Goal: Task Accomplishment & Management: Manage account settings

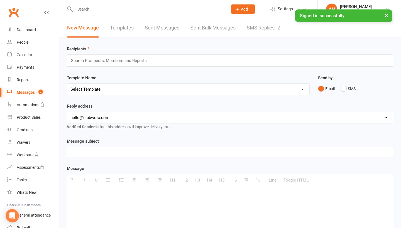
click at [254, 28] on link "SMS Replies 2" at bounding box center [263, 27] width 33 height 19
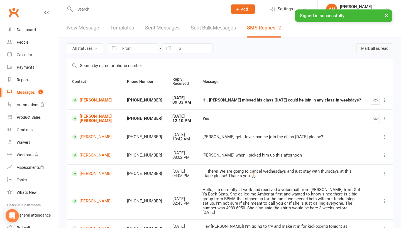
click at [368, 51] on button "Mark all as read" at bounding box center [375, 48] width 37 height 10
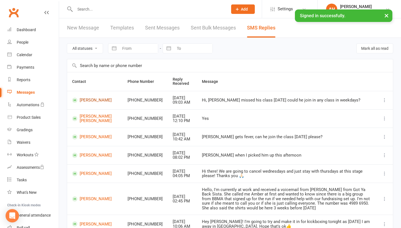
click at [91, 100] on link "[PERSON_NAME]" at bounding box center [94, 100] width 45 height 5
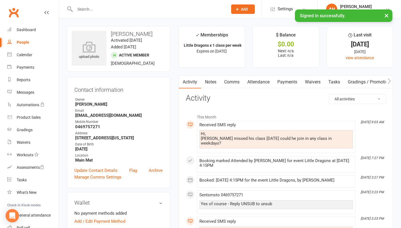
click at [237, 84] on link "Comms" at bounding box center [231, 82] width 23 height 13
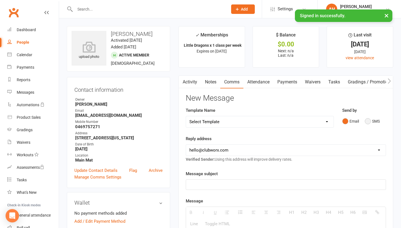
click at [372, 126] on button "SMS" at bounding box center [372, 121] width 15 height 11
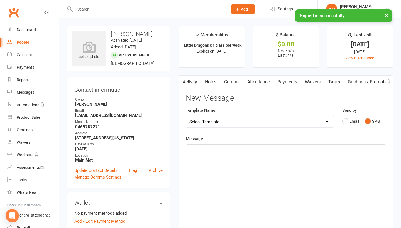
click at [306, 181] on div at bounding box center [286, 187] width 200 height 84
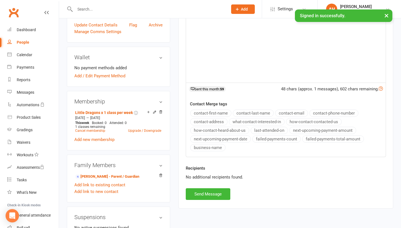
scroll to position [190, 0]
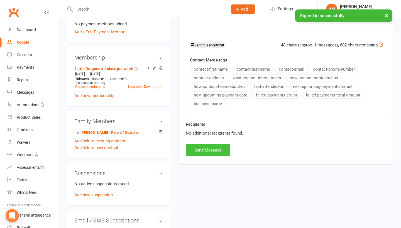
click at [200, 153] on button "Send Message" at bounding box center [208, 151] width 45 height 12
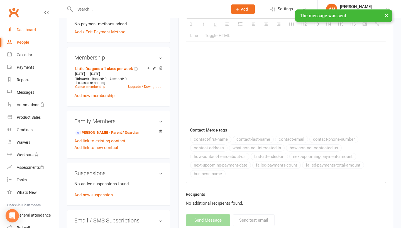
click at [44, 32] on link "Dashboard" at bounding box center [33, 30] width 52 height 13
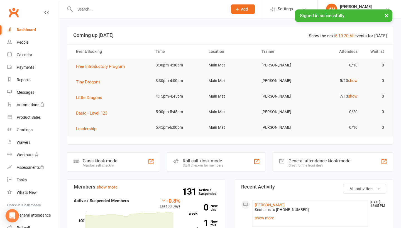
click at [388, 13] on button "×" at bounding box center [387, 15] width 10 height 12
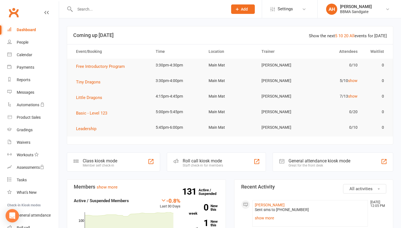
click at [150, 11] on input "text" at bounding box center [148, 9] width 151 height 8
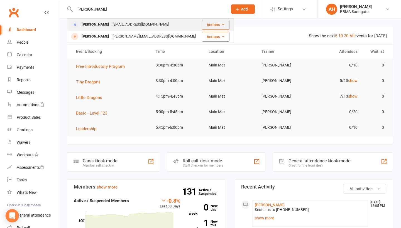
type input "mel"
click at [150, 23] on div "Melissa Mann liss802213@gmail.com" at bounding box center [134, 24] width 134 height 11
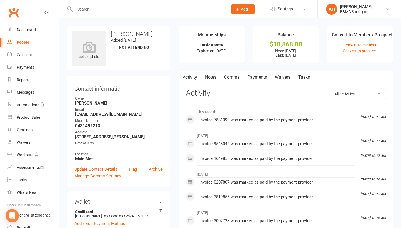
click at [262, 81] on link "Payments" at bounding box center [258, 77] width 28 height 13
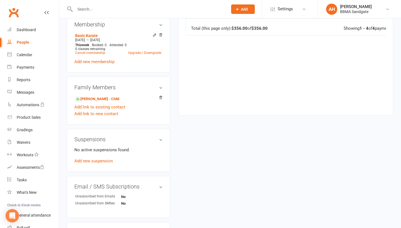
scroll to position [225, 0]
click at [99, 163] on link "Add new suspension" at bounding box center [93, 161] width 38 height 5
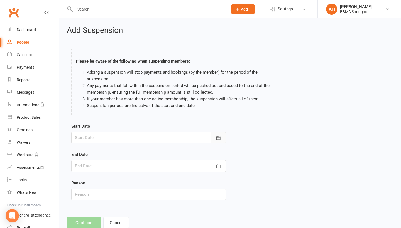
click at [218, 144] on button "button" at bounding box center [218, 138] width 15 height 12
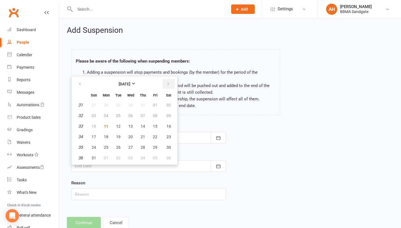
click at [169, 86] on icon "button" at bounding box center [168, 84] width 4 height 4
click at [107, 103] on button "01" at bounding box center [106, 105] width 12 height 10
type input "[DATE]"
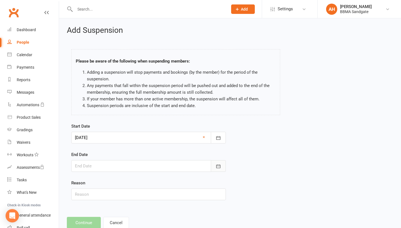
click at [220, 169] on icon "button" at bounding box center [219, 167] width 6 height 6
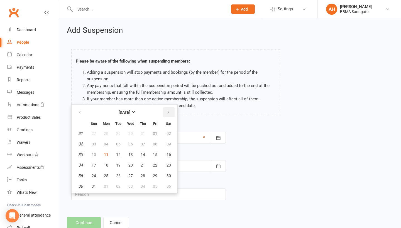
click at [169, 115] on icon "button" at bounding box center [168, 112] width 4 height 4
click at [105, 133] on span "01" at bounding box center [106, 134] width 4 height 4
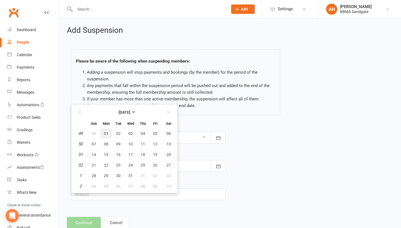
type input "01 Dec 2025"
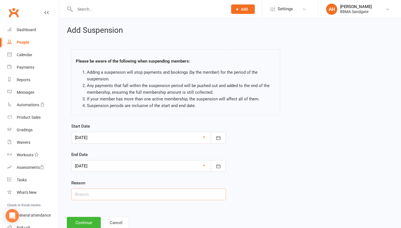
click at [103, 200] on input "text" at bounding box center [148, 195] width 155 height 12
type input "looking for work"
click at [81, 225] on button "Continue" at bounding box center [84, 223] width 34 height 12
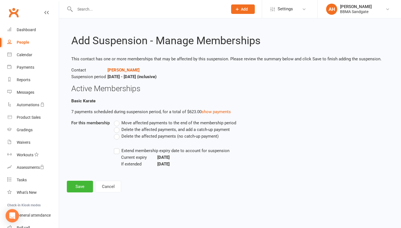
click at [117, 138] on label "Delete the affected payments (no catch-up payment)" at bounding box center [166, 136] width 105 height 7
click at [117, 133] on input "Delete the affected payments (no catch-up payment)" at bounding box center [116, 133] width 4 height 0
click at [86, 186] on button "Save" at bounding box center [80, 187] width 26 height 12
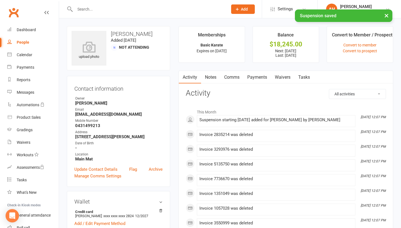
click at [262, 79] on link "Payments" at bounding box center [258, 77] width 28 height 13
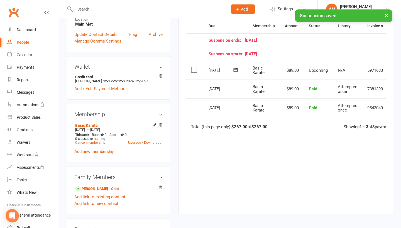
scroll to position [135, 0]
click at [94, 190] on link "Levi Drew - Child" at bounding box center [97, 189] width 44 height 6
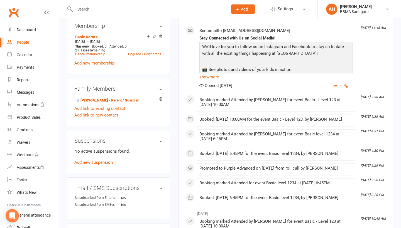
scroll to position [223, 0]
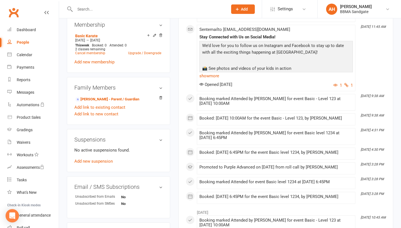
click at [95, 165] on div "No active suspensions found. Add new suspension" at bounding box center [118, 156] width 88 height 18
click at [96, 164] on link "Add new suspension" at bounding box center [93, 161] width 38 height 5
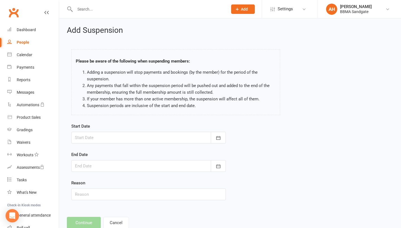
click at [115, 134] on div at bounding box center [148, 138] width 155 height 12
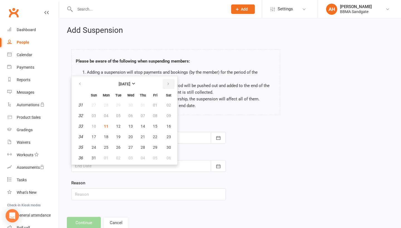
click at [169, 86] on icon "button" at bounding box center [168, 84] width 4 height 4
click at [106, 104] on span "01" at bounding box center [106, 105] width 4 height 4
type input "[DATE]"
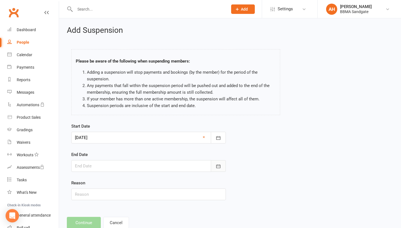
click at [219, 172] on button "button" at bounding box center [218, 166] width 15 height 12
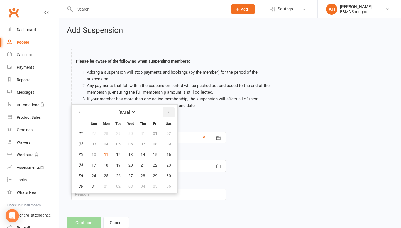
click at [171, 114] on button "button" at bounding box center [169, 113] width 12 height 10
click at [169, 135] on span "01" at bounding box center [169, 134] width 4 height 4
type input "01 Nov 2025"
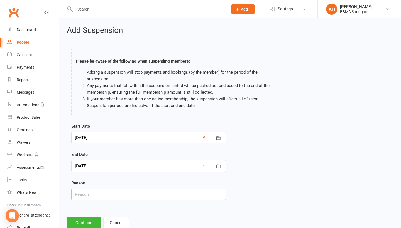
click at [113, 196] on input "text" at bounding box center [148, 195] width 155 height 12
type input "looking for work"
click at [83, 226] on button "Continue" at bounding box center [84, 223] width 34 height 12
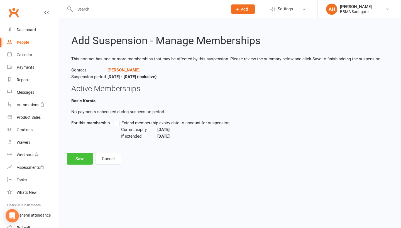
click at [83, 162] on button "Save" at bounding box center [80, 159] width 26 height 12
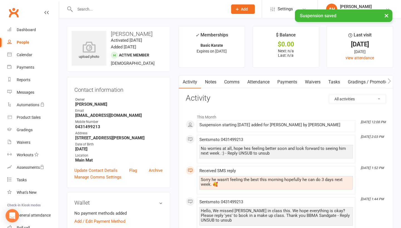
click at [284, 84] on link "Payments" at bounding box center [288, 82] width 28 height 13
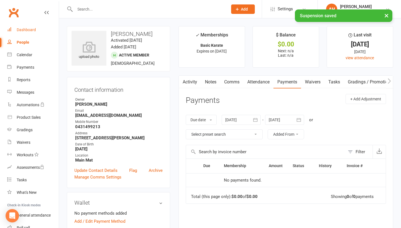
click at [40, 31] on link "Dashboard" at bounding box center [33, 30] width 52 height 13
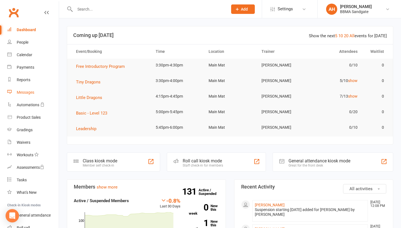
click at [52, 92] on link "Messages" at bounding box center [33, 92] width 52 height 13
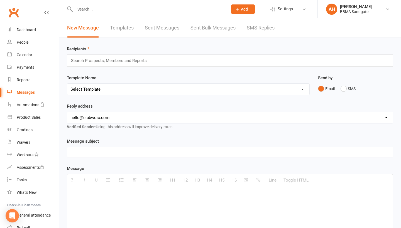
click at [262, 30] on link "SMS Replies" at bounding box center [261, 27] width 28 height 19
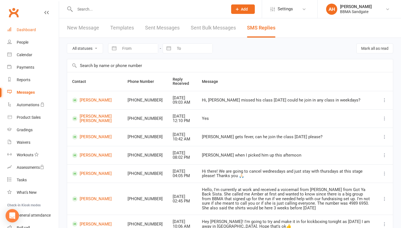
click at [41, 30] on link "Dashboard" at bounding box center [33, 30] width 52 height 13
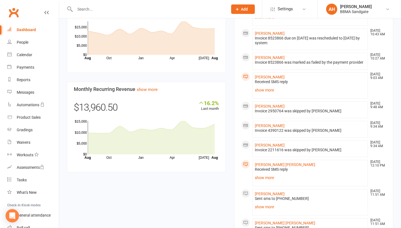
scroll to position [386, 0]
click at [33, 99] on link "Messages" at bounding box center [33, 92] width 52 height 13
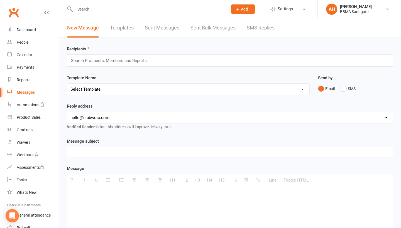
click at [267, 30] on link "SMS Replies" at bounding box center [261, 27] width 28 height 19
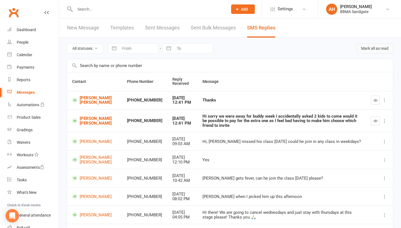
click at [371, 52] on button "Mark all as read" at bounding box center [375, 48] width 37 height 10
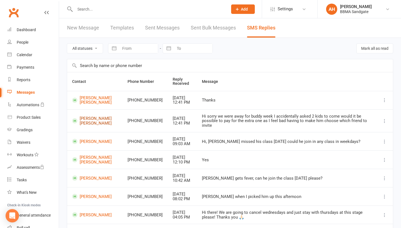
click at [91, 121] on link "[PERSON_NAME] [PERSON_NAME]" at bounding box center [94, 120] width 45 height 9
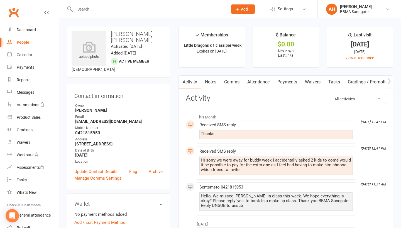
click at [234, 84] on link "Comms" at bounding box center [231, 82] width 23 height 13
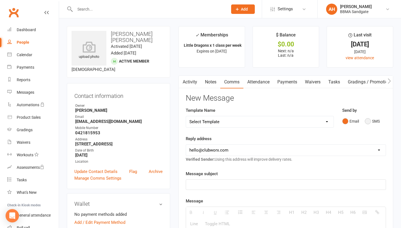
click at [370, 124] on button "SMS" at bounding box center [372, 121] width 15 height 11
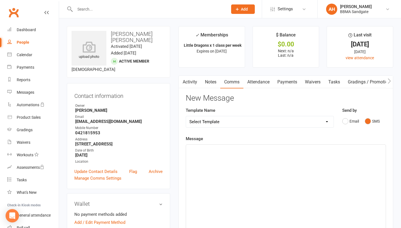
click at [267, 195] on div at bounding box center [286, 187] width 200 height 84
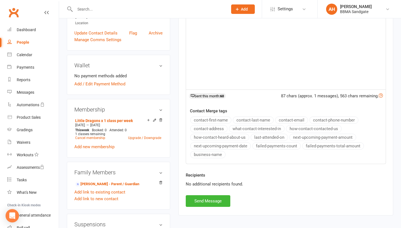
scroll to position [139, 0]
click at [218, 200] on button "Send Message" at bounding box center [208, 202] width 45 height 12
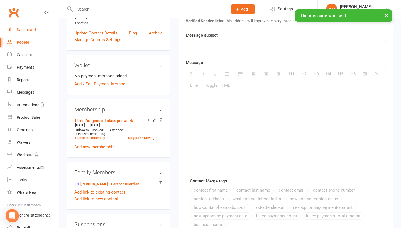
click at [37, 29] on link "Dashboard" at bounding box center [33, 30] width 52 height 13
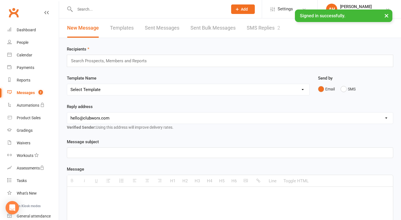
click at [255, 31] on link "SMS Replies 2" at bounding box center [263, 27] width 33 height 19
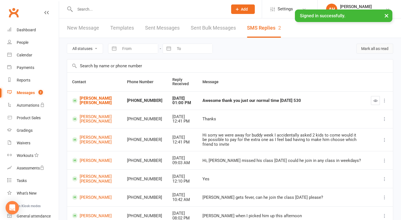
click at [376, 50] on button "Mark all as read" at bounding box center [375, 48] width 37 height 10
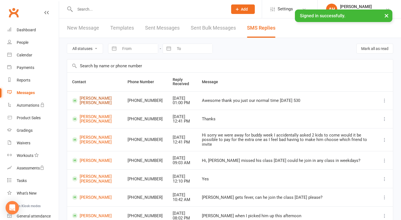
click at [95, 102] on link "[PERSON_NAME] [PERSON_NAME]" at bounding box center [94, 100] width 45 height 9
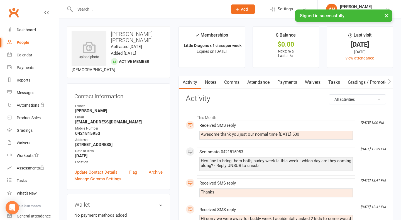
click at [237, 86] on link "Comms" at bounding box center [231, 82] width 23 height 13
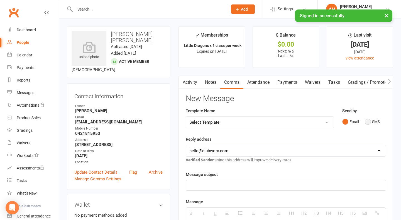
click at [370, 123] on button "SMS" at bounding box center [372, 121] width 15 height 11
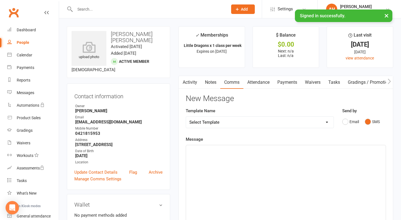
click at [297, 182] on div at bounding box center [286, 187] width 200 height 84
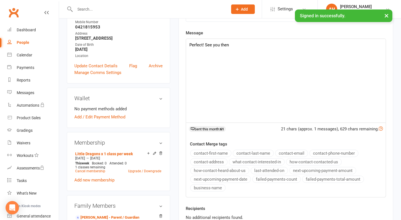
scroll to position [158, 0]
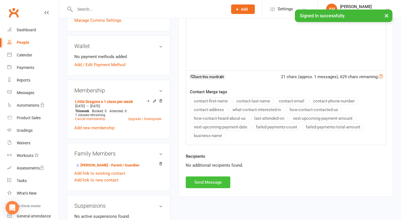
click at [218, 185] on button "Send Message" at bounding box center [208, 182] width 45 height 12
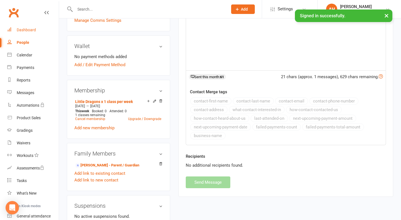
click at [31, 31] on div "Dashboard" at bounding box center [26, 30] width 19 height 4
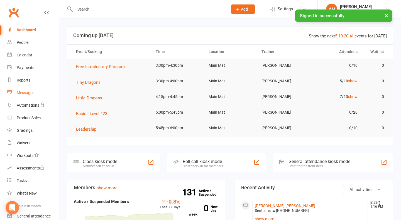
click at [26, 96] on link "Messages" at bounding box center [33, 92] width 52 height 13
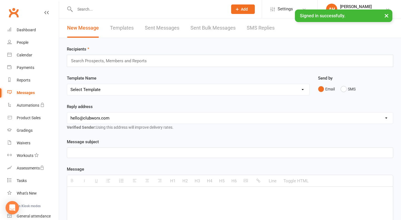
click at [257, 30] on link "SMS Replies" at bounding box center [261, 27] width 28 height 19
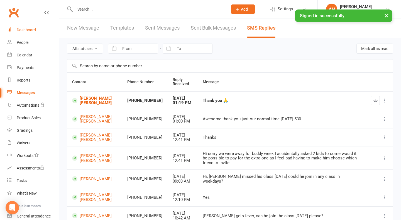
click at [46, 29] on link "Dashboard" at bounding box center [33, 30] width 52 height 13
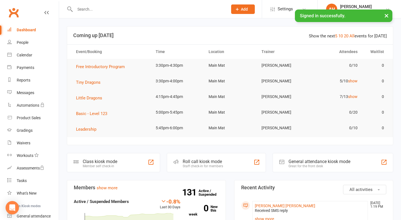
click at [122, 10] on input "text" at bounding box center [148, 9] width 151 height 8
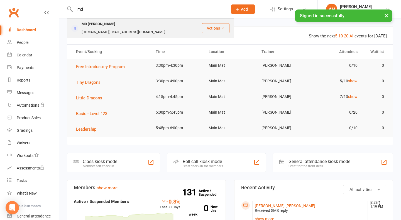
type input "md"
click at [115, 28] on div "[DOMAIN_NAME][EMAIL_ADDRESS][DOMAIN_NAME]" at bounding box center [123, 32] width 87 height 8
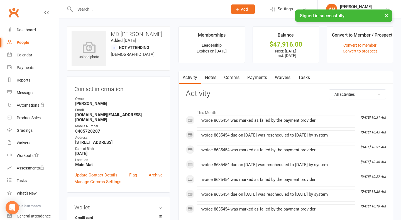
click at [266, 82] on link "Payments" at bounding box center [258, 77] width 28 height 13
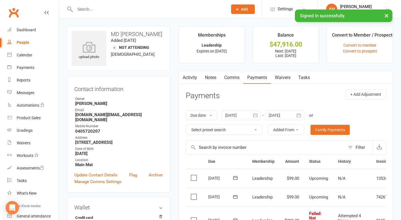
click at [109, 9] on input "text" at bounding box center [148, 9] width 151 height 8
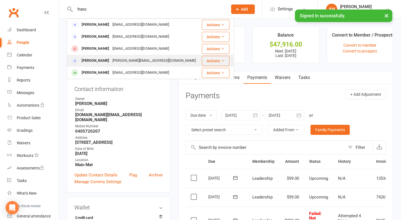
type input "franc"
click at [111, 61] on div "[PERSON_NAME]" at bounding box center [95, 61] width 31 height 8
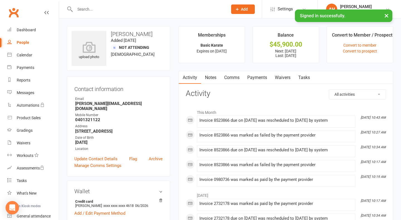
click at [253, 81] on link "Payments" at bounding box center [258, 77] width 28 height 13
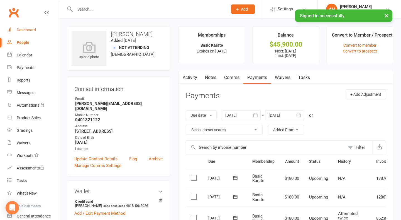
click at [33, 30] on div "Dashboard" at bounding box center [26, 30] width 19 height 4
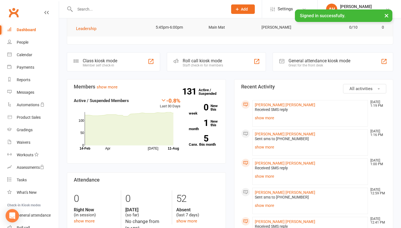
scroll to position [100, 0]
click at [45, 90] on link "Messages" at bounding box center [33, 92] width 52 height 13
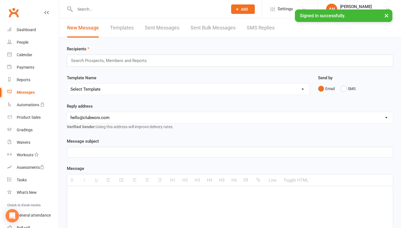
click at [266, 32] on link "SMS Replies" at bounding box center [261, 27] width 28 height 19
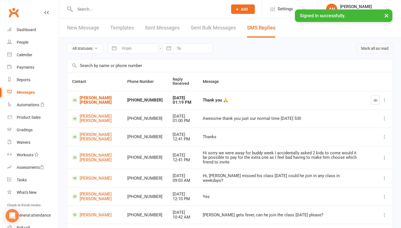
click at [378, 53] on button "Mark all as read" at bounding box center [375, 48] width 37 height 10
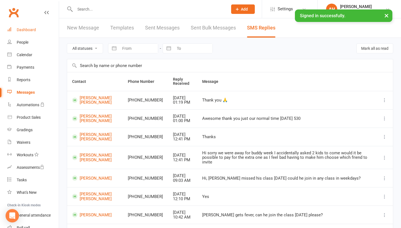
click at [35, 29] on div "Dashboard" at bounding box center [26, 30] width 19 height 4
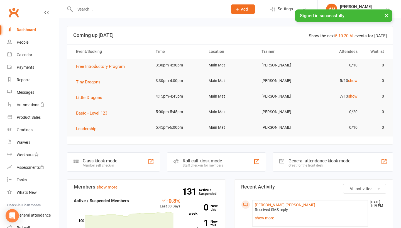
click at [385, 16] on button "×" at bounding box center [387, 15] width 10 height 12
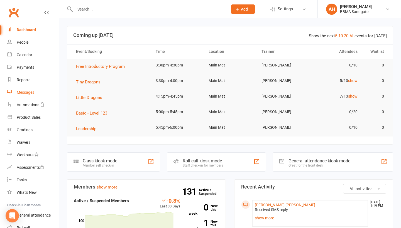
click at [31, 92] on div "Messages" at bounding box center [26, 92] width 18 height 4
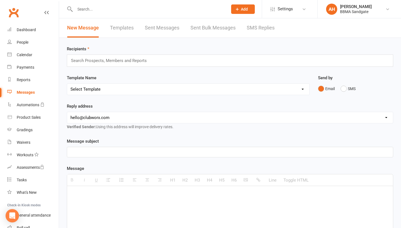
click at [261, 32] on link "SMS Replies" at bounding box center [261, 27] width 28 height 19
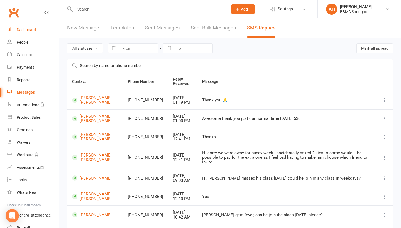
click at [38, 32] on link "Dashboard" at bounding box center [33, 30] width 52 height 13
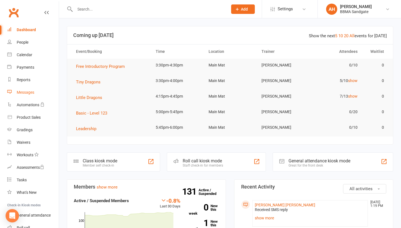
click at [24, 96] on link "Messages" at bounding box center [33, 92] width 52 height 13
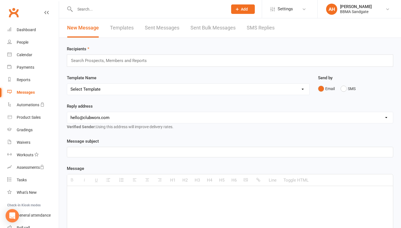
click at [266, 31] on link "SMS Replies" at bounding box center [261, 27] width 28 height 19
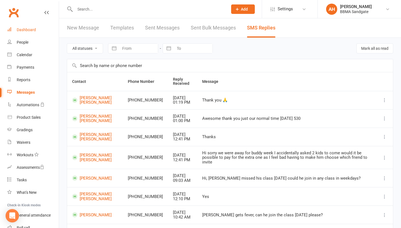
click at [35, 29] on div "Dashboard" at bounding box center [26, 30] width 19 height 4
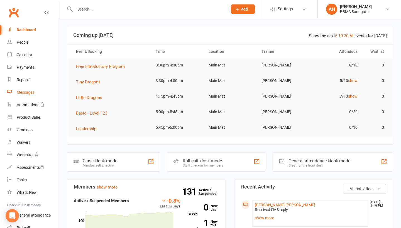
click at [26, 96] on link "Messages" at bounding box center [33, 92] width 52 height 13
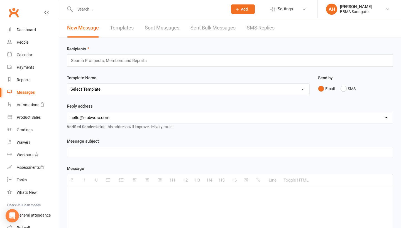
click at [261, 28] on link "SMS Replies" at bounding box center [261, 27] width 28 height 19
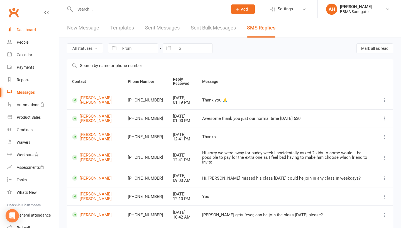
click at [37, 34] on link "Dashboard" at bounding box center [33, 30] width 52 height 13
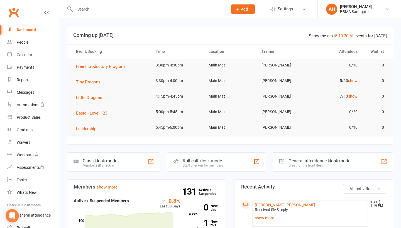
click at [100, 8] on input "text" at bounding box center [148, 9] width 151 height 8
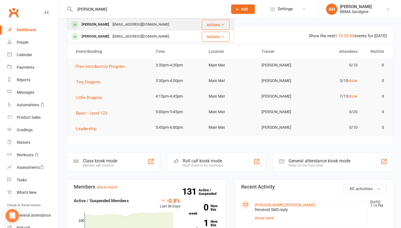
type input "[PERSON_NAME]"
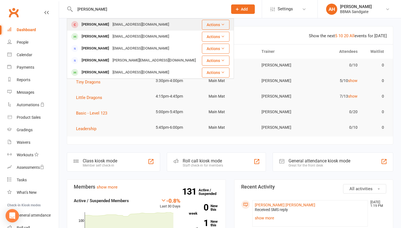
click at [95, 23] on div "[PERSON_NAME]" at bounding box center [95, 25] width 31 height 8
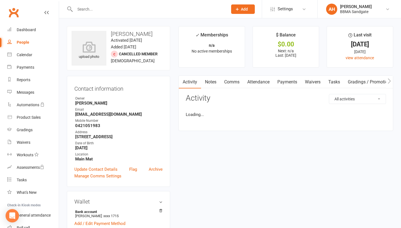
click at [91, 11] on input "text" at bounding box center [148, 9] width 151 height 8
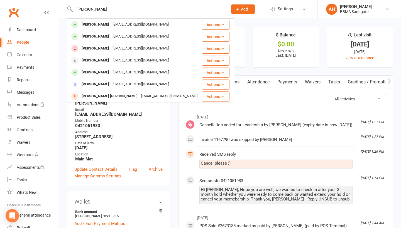
type input "[PERSON_NAME]"
click at [94, 24] on div "[PERSON_NAME]" at bounding box center [95, 25] width 31 height 8
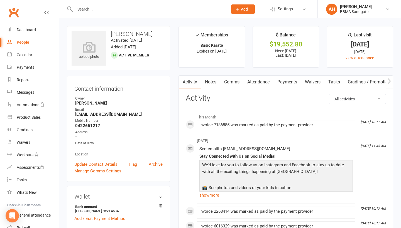
click at [287, 81] on link "Payments" at bounding box center [288, 82] width 28 height 13
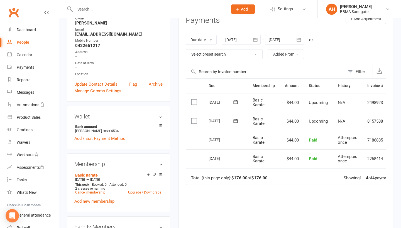
scroll to position [79, 0]
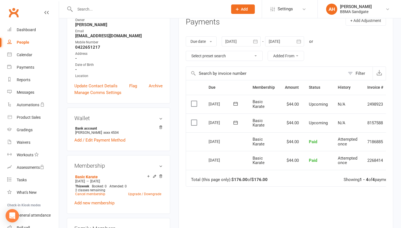
click at [299, 44] on icon "button" at bounding box center [299, 42] width 6 height 6
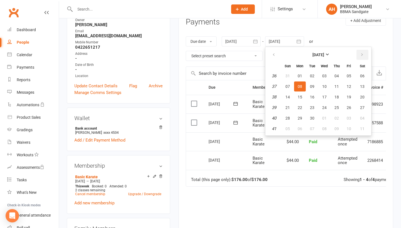
click at [366, 57] on button "button" at bounding box center [363, 55] width 12 height 10
click at [352, 108] on button "24" at bounding box center [349, 108] width 12 height 10
type input "[DATE]"
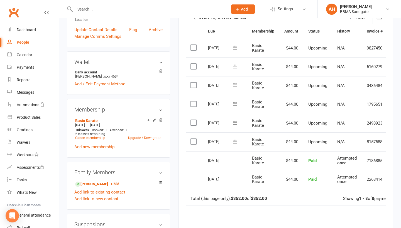
scroll to position [184, 0]
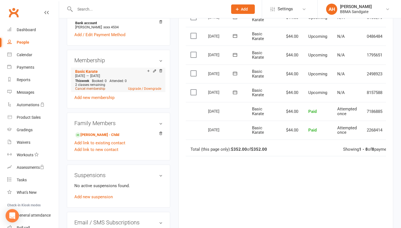
click at [95, 90] on link "Cancel membership" at bounding box center [90, 89] width 30 height 4
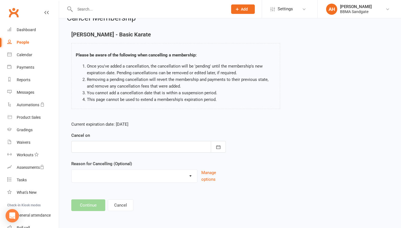
scroll to position [15, 0]
click at [211, 149] on button "button" at bounding box center [218, 147] width 15 height 12
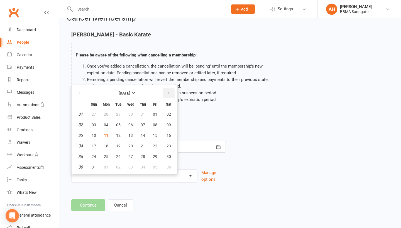
click at [170, 95] on button "button" at bounding box center [169, 93] width 12 height 10
click at [83, 91] on button "button" at bounding box center [80, 93] width 12 height 10
click at [169, 95] on button "button" at bounding box center [169, 93] width 12 height 10
click at [146, 120] on button "11" at bounding box center [143, 125] width 12 height 10
type input "[DATE]"
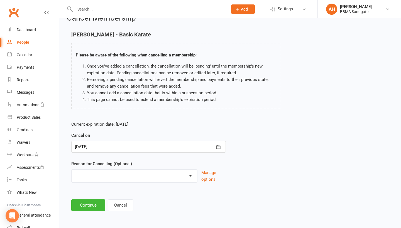
select select "2"
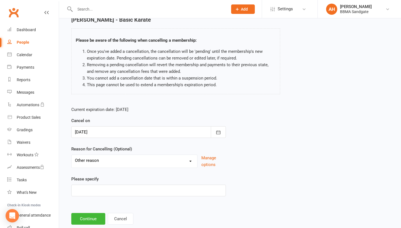
scroll to position [31, 0]
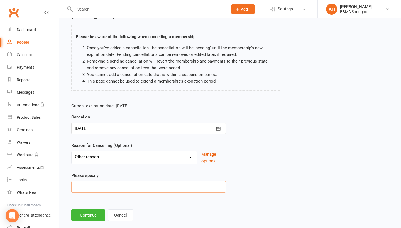
click at [122, 193] on input at bounding box center [148, 187] width 155 height 12
type input "money"
click at [84, 214] on button "Continue" at bounding box center [88, 216] width 34 height 12
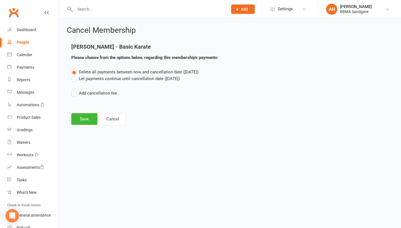
click at [76, 82] on label "Let payments continue until cancellation date ([DATE])" at bounding box center [125, 79] width 109 height 7
click at [75, 76] on input "Let payments continue until cancellation date ([DATE])" at bounding box center [73, 76] width 4 height 0
click at [84, 118] on button "Save" at bounding box center [84, 119] width 26 height 12
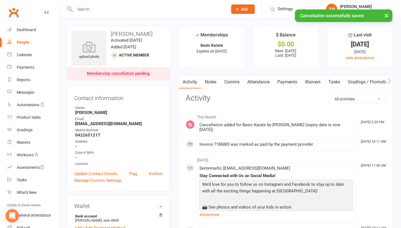
click at [288, 84] on link "Payments" at bounding box center [288, 82] width 28 height 13
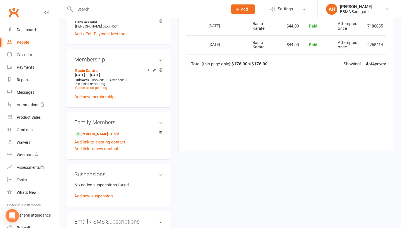
scroll to position [201, 0]
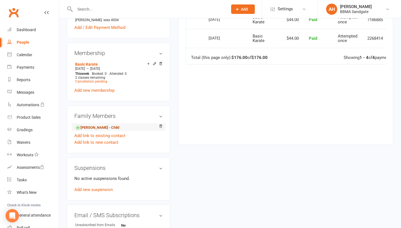
click at [97, 129] on link "[PERSON_NAME] - Child" at bounding box center [97, 128] width 44 height 6
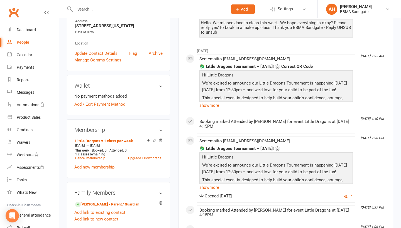
scroll to position [111, 0]
click at [95, 160] on link "Cancel membership" at bounding box center [90, 159] width 30 height 4
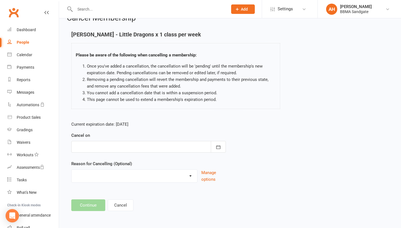
scroll to position [15, 0]
click at [168, 145] on div at bounding box center [148, 147] width 155 height 12
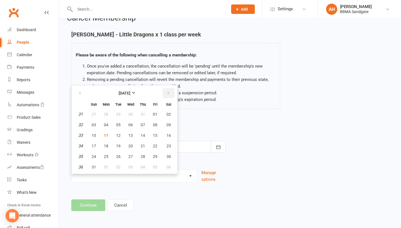
click at [170, 91] on button "button" at bounding box center [169, 93] width 12 height 10
click at [145, 123] on button "11" at bounding box center [143, 125] width 12 height 10
type input "[DATE]"
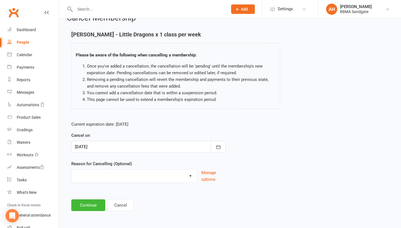
select select "2"
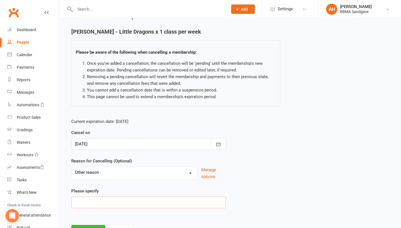
click at [111, 205] on input at bounding box center [148, 203] width 155 height 12
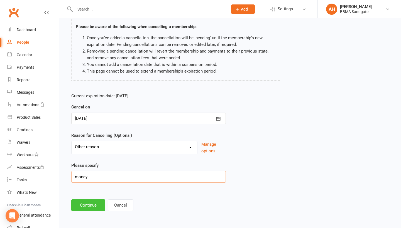
scroll to position [44, 0]
type input "money"
click at [93, 208] on button "Continue" at bounding box center [88, 206] width 34 height 12
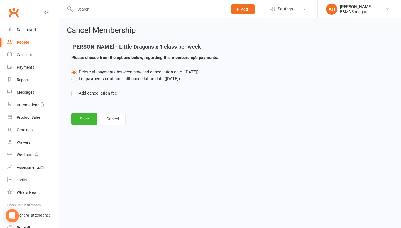
click at [90, 83] on div "Delete all payments between now and cancellation date ([DATE]) Let payments con…" at bounding box center [230, 87] width 326 height 36
click at [90, 82] on label "Let payments continue until cancellation date ([DATE])" at bounding box center [125, 79] width 109 height 7
click at [75, 76] on input "Let payments continue until cancellation date ([DATE])" at bounding box center [73, 76] width 4 height 0
click at [86, 118] on button "Save" at bounding box center [84, 119] width 26 height 12
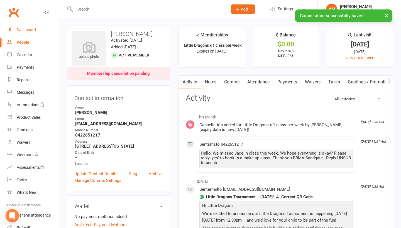
click at [21, 30] on div "Dashboard" at bounding box center [26, 30] width 19 height 4
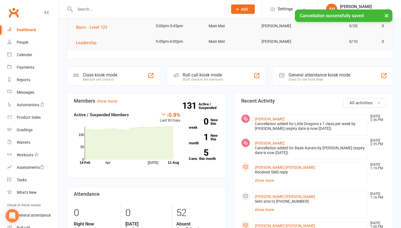
scroll to position [87, 0]
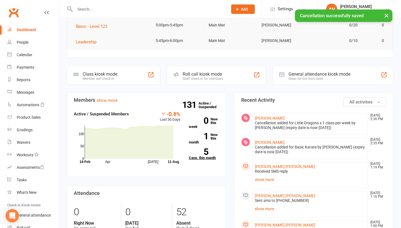
click at [206, 157] on link "5 Canx. this month" at bounding box center [204, 154] width 30 height 11
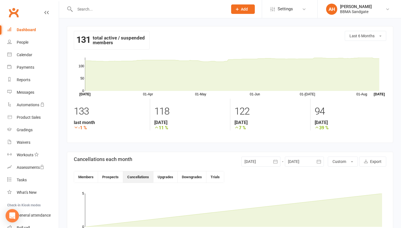
click at [280, 162] on button "button" at bounding box center [276, 162] width 10 height 10
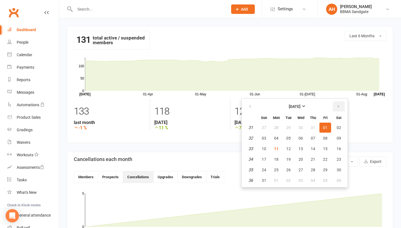
click at [337, 107] on icon "button" at bounding box center [339, 106] width 4 height 4
click at [276, 128] on span "01" at bounding box center [276, 128] width 4 height 4
type input "[DATE]"
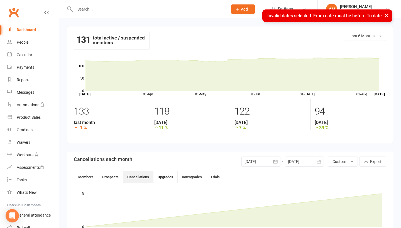
click at [322, 164] on button "button" at bounding box center [319, 162] width 10 height 10
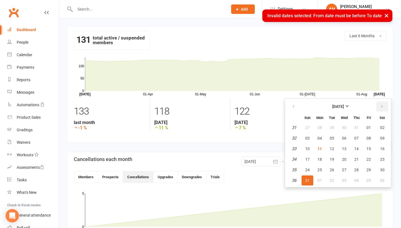
click at [387, 105] on button "button" at bounding box center [382, 107] width 12 height 10
click at [332, 172] on span "30" at bounding box center [332, 170] width 4 height 4
type input "[DATE]"
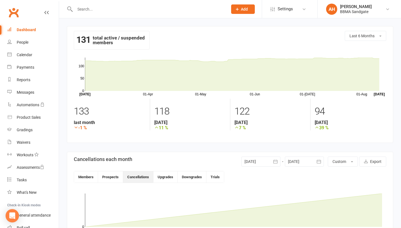
click at [30, 30] on div "Dashboard" at bounding box center [26, 30] width 19 height 4
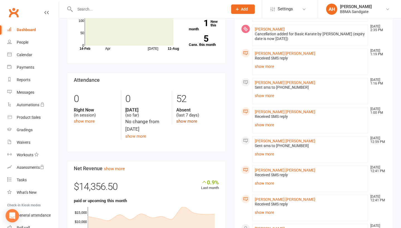
click at [193, 121] on link "show more" at bounding box center [186, 121] width 21 height 5
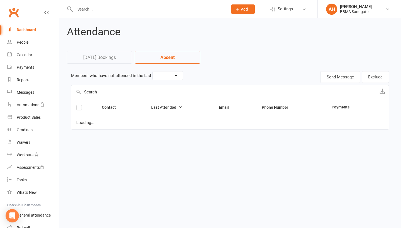
select select "7"
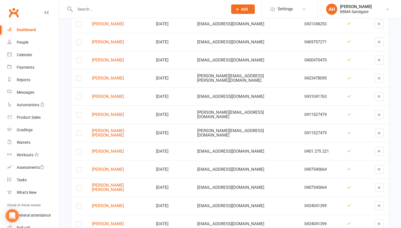
click at [37, 32] on link "Dashboard" at bounding box center [33, 30] width 52 height 13
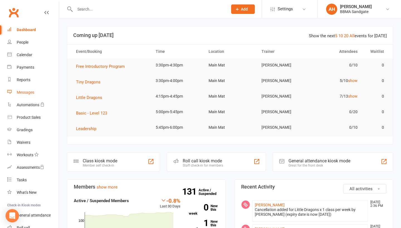
click at [37, 98] on link "Messages" at bounding box center [33, 92] width 52 height 13
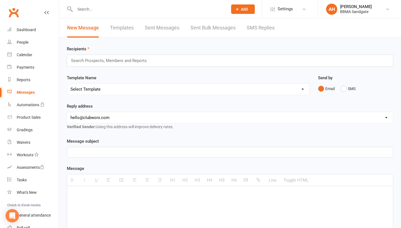
click at [258, 29] on link "SMS Replies" at bounding box center [261, 27] width 28 height 19
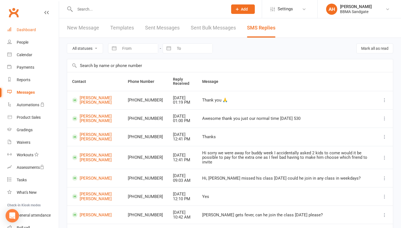
click at [44, 35] on link "Dashboard" at bounding box center [33, 30] width 52 height 13
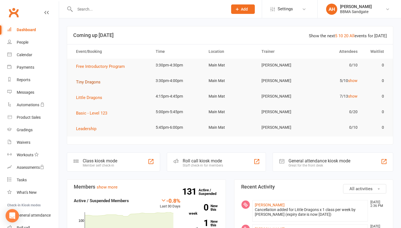
click at [95, 83] on span "Tiny Dragons" at bounding box center [88, 82] width 25 height 5
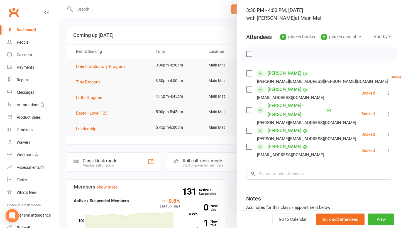
scroll to position [34, 0]
click at [289, 169] on input "search" at bounding box center [319, 175] width 146 height 12
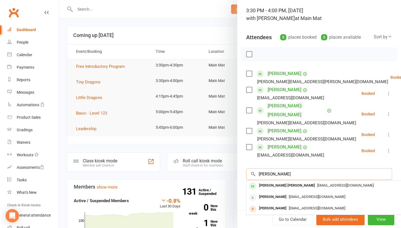
type input "[PERSON_NAME]"
drag, startPoint x: 289, startPoint y: 168, endPoint x: 286, endPoint y: 177, distance: 10.0
click at [286, 182] on div "[PERSON_NAME] [PERSON_NAME]" at bounding box center [287, 186] width 60 height 8
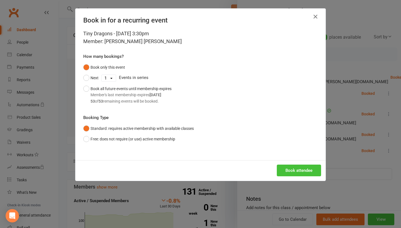
click at [298, 173] on button "Book attendee" at bounding box center [299, 171] width 44 height 12
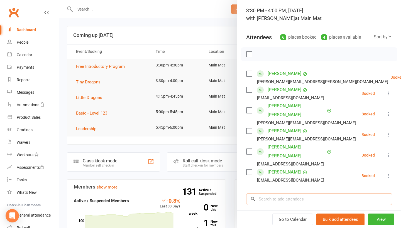
click at [295, 194] on input "search" at bounding box center [319, 200] width 146 height 12
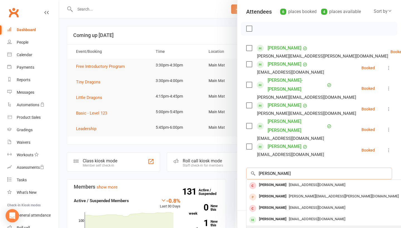
scroll to position [61, 0]
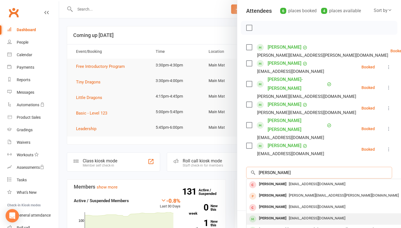
type input "[PERSON_NAME]"
click at [279, 215] on div "[PERSON_NAME]" at bounding box center [273, 219] width 32 height 8
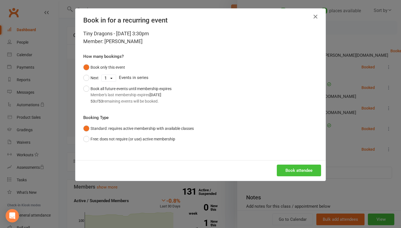
click at [293, 172] on button "Book attendee" at bounding box center [299, 171] width 44 height 12
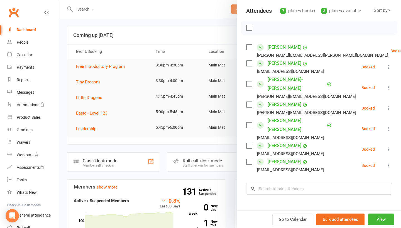
click at [89, 99] on div at bounding box center [230, 114] width 342 height 228
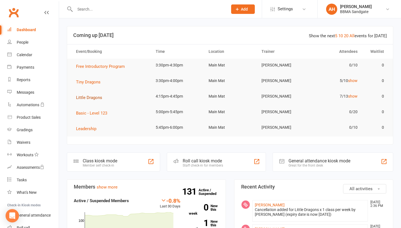
click at [101, 100] on span "Little Dragons" at bounding box center [89, 97] width 26 height 5
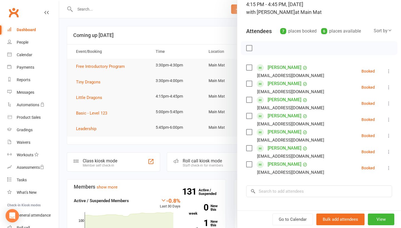
scroll to position [41, 0]
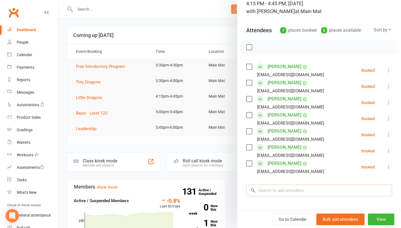
click at [279, 191] on input "search" at bounding box center [319, 191] width 146 height 12
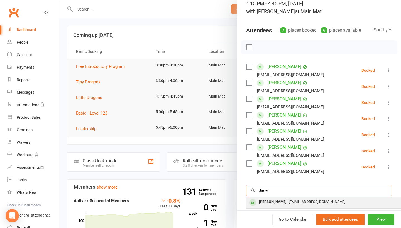
type input "Jace"
drag, startPoint x: 268, startPoint y: 201, endPoint x: 266, endPoint y: 205, distance: 3.9
click at [266, 205] on div "[PERSON_NAME]" at bounding box center [273, 202] width 32 height 8
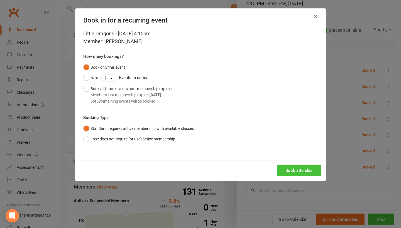
click at [297, 172] on button "Book attendee" at bounding box center [299, 171] width 44 height 12
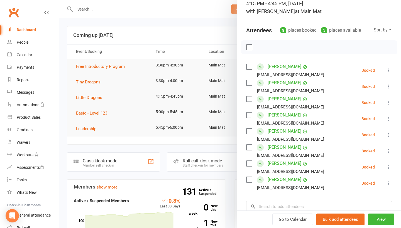
click at [388, 136] on icon at bounding box center [389, 135] width 6 height 6
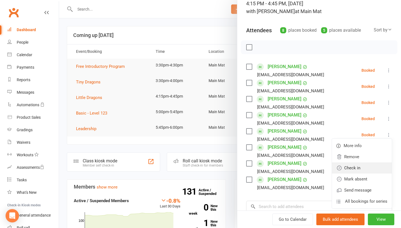
click at [364, 166] on link "Check in" at bounding box center [362, 168] width 60 height 11
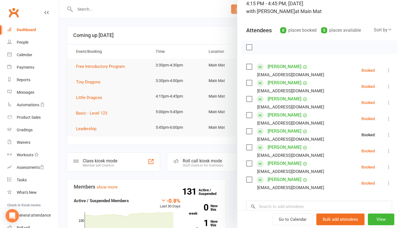
click at [387, 153] on icon at bounding box center [389, 152] width 6 height 6
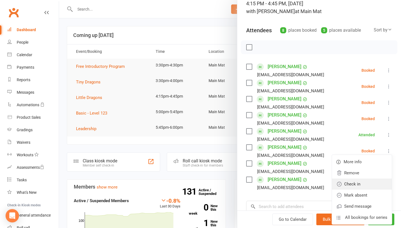
click at [366, 184] on link "Check in" at bounding box center [362, 184] width 60 height 11
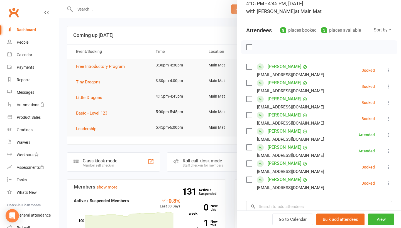
click at [196, 35] on div at bounding box center [230, 114] width 342 height 228
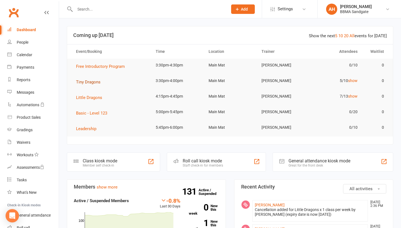
click at [89, 83] on span "Tiny Dragons" at bounding box center [88, 82] width 25 height 5
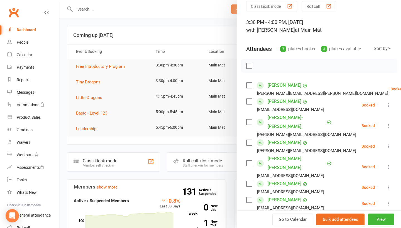
scroll to position [28, 0]
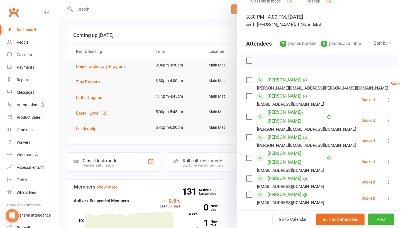
click at [390, 196] on icon at bounding box center [389, 199] width 6 height 6
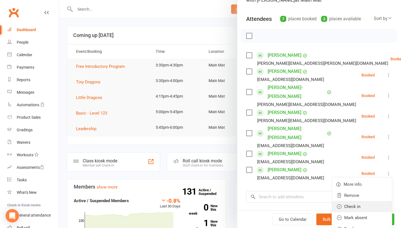
click at [358, 201] on link "Check in" at bounding box center [362, 206] width 60 height 11
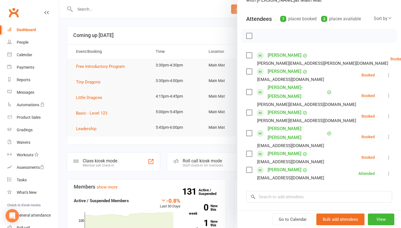
scroll to position [0, 0]
click at [190, 34] on div at bounding box center [230, 114] width 342 height 228
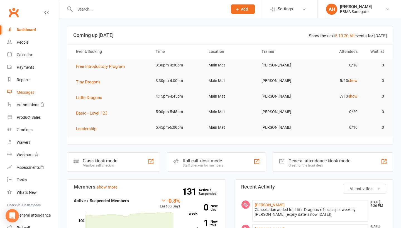
click at [32, 92] on div "Messages" at bounding box center [26, 92] width 18 height 4
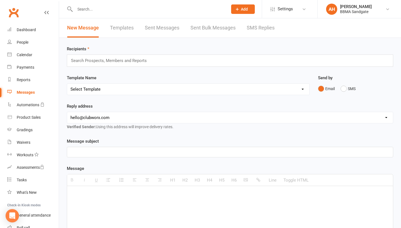
click at [253, 28] on link "SMS Replies" at bounding box center [261, 27] width 28 height 19
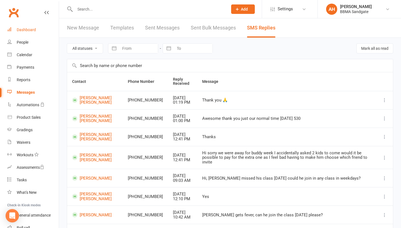
click at [46, 32] on link "Dashboard" at bounding box center [33, 30] width 52 height 13
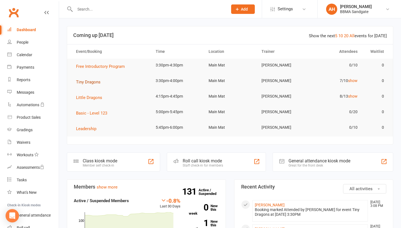
click at [98, 81] on span "Tiny Dragons" at bounding box center [88, 82] width 25 height 5
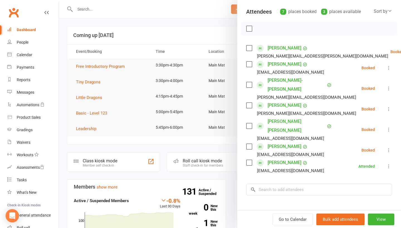
scroll to position [61, 0]
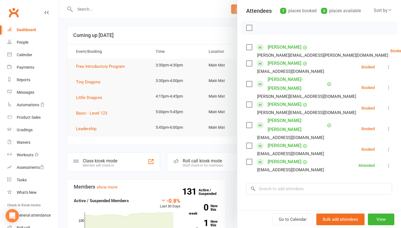
click at [389, 86] on icon at bounding box center [389, 88] width 6 height 6
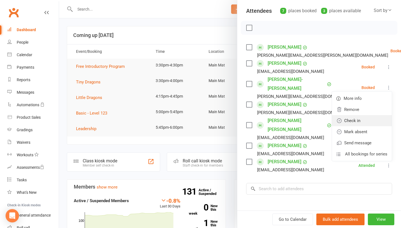
click at [375, 115] on link "Check in" at bounding box center [362, 120] width 60 height 11
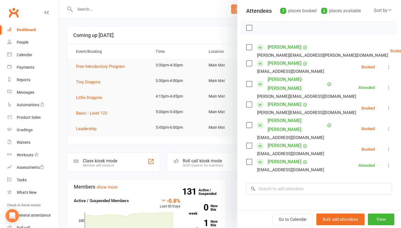
click at [389, 106] on icon at bounding box center [389, 109] width 6 height 6
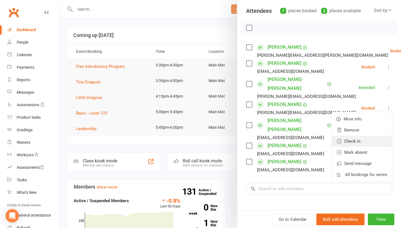
click at [374, 136] on link "Check in" at bounding box center [362, 141] width 60 height 11
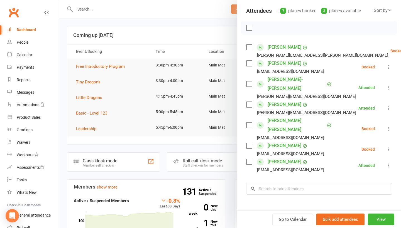
click at [200, 29] on div at bounding box center [230, 114] width 342 height 228
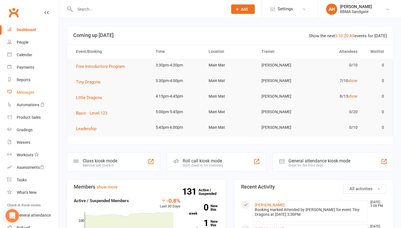
click at [45, 90] on link "Messages" at bounding box center [33, 92] width 52 height 13
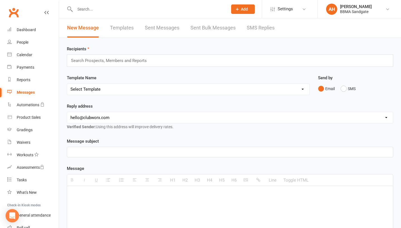
click at [260, 30] on link "SMS Replies" at bounding box center [261, 27] width 28 height 19
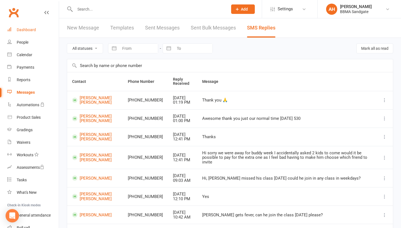
click at [48, 27] on link "Dashboard" at bounding box center [33, 30] width 52 height 13
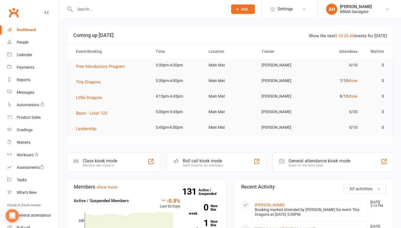
click at [81, 8] on input "text" at bounding box center [148, 9] width 151 height 8
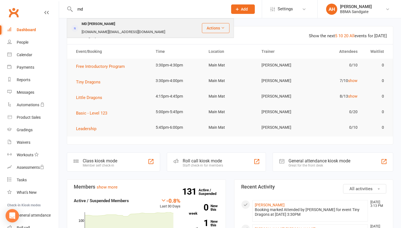
type input "md"
click at [84, 28] on div "MD [PERSON_NAME]" at bounding box center [98, 24] width 37 height 8
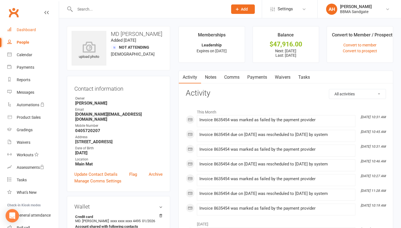
click at [40, 25] on link "Dashboard" at bounding box center [33, 30] width 52 height 13
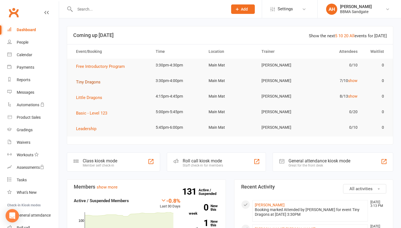
click at [87, 85] on span "Tiny Dragons" at bounding box center [88, 82] width 25 height 5
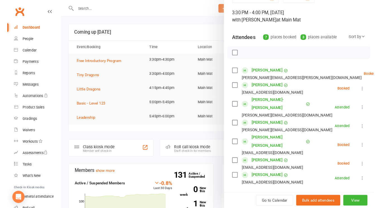
scroll to position [31, 0]
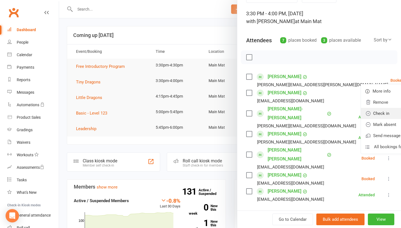
click at [373, 113] on link "Check in" at bounding box center [391, 113] width 60 height 11
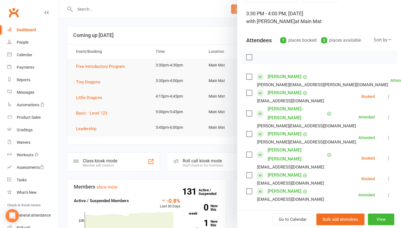
click at [198, 28] on div at bounding box center [230, 114] width 342 height 228
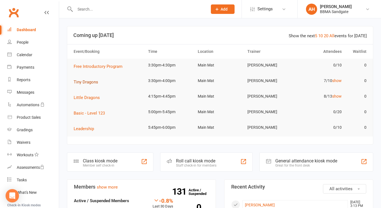
click at [87, 83] on span "Tiny Dragons" at bounding box center [86, 82] width 25 height 5
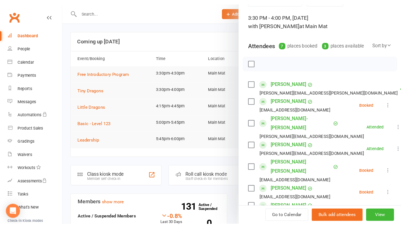
scroll to position [36, 0]
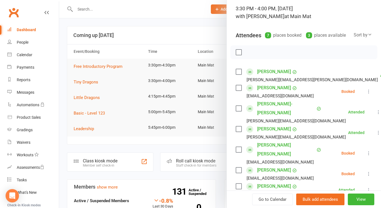
click at [368, 94] on icon at bounding box center [369, 92] width 6 height 6
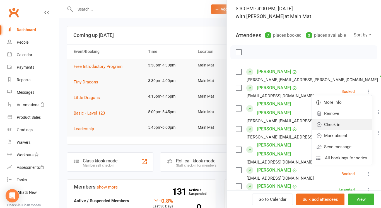
click at [352, 125] on link "Check in" at bounding box center [342, 124] width 60 height 11
